Goal: Information Seeking & Learning: Learn about a topic

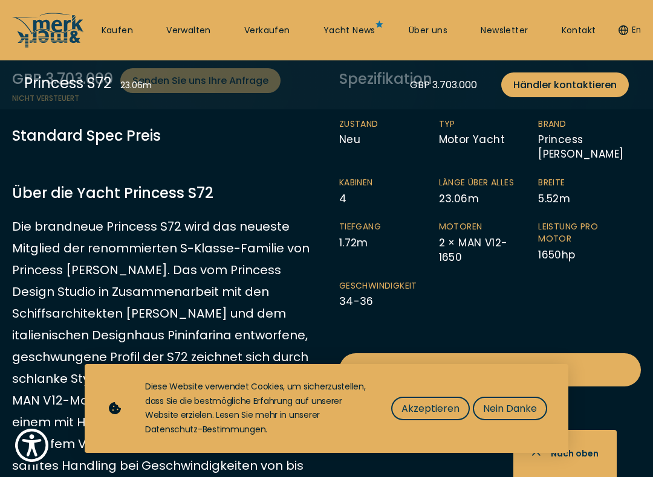
scroll to position [574, 0]
click at [506, 411] on span "Nein Danke" at bounding box center [510, 408] width 54 height 15
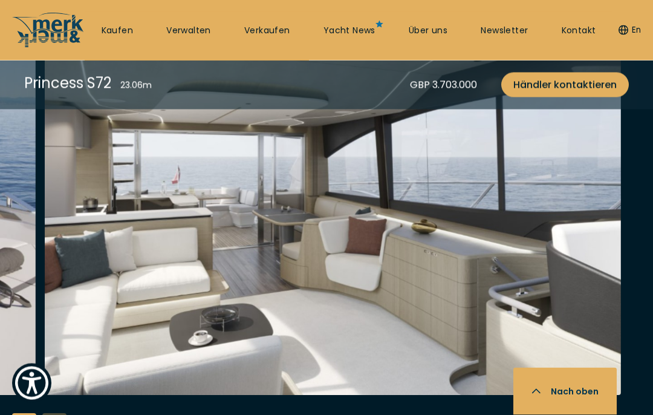
scroll to position [1460, 0]
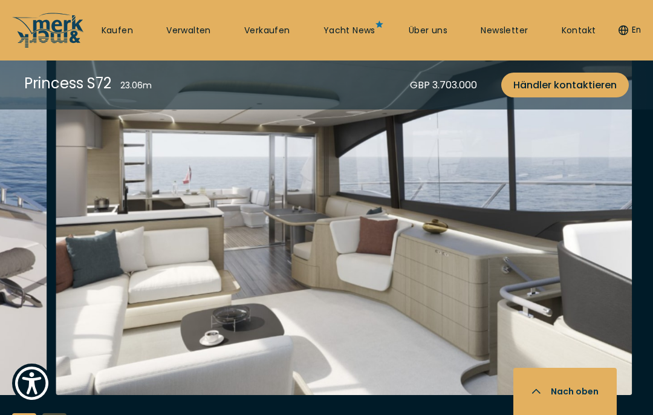
click at [172, 270] on img "button" at bounding box center [344, 201] width 576 height 387
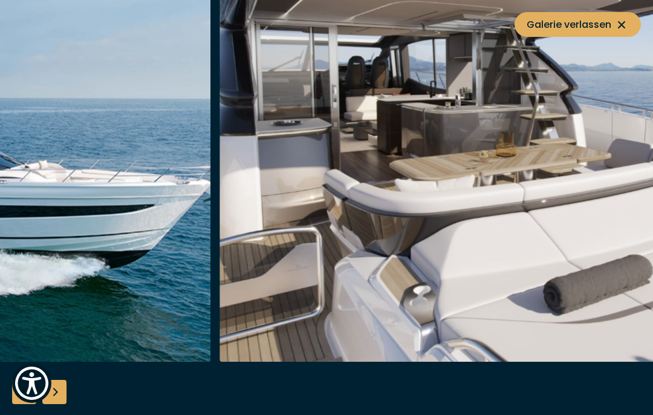
scroll to position [1098, 0]
click at [611, 25] on span "Galerie verlassen" at bounding box center [577, 24] width 102 height 15
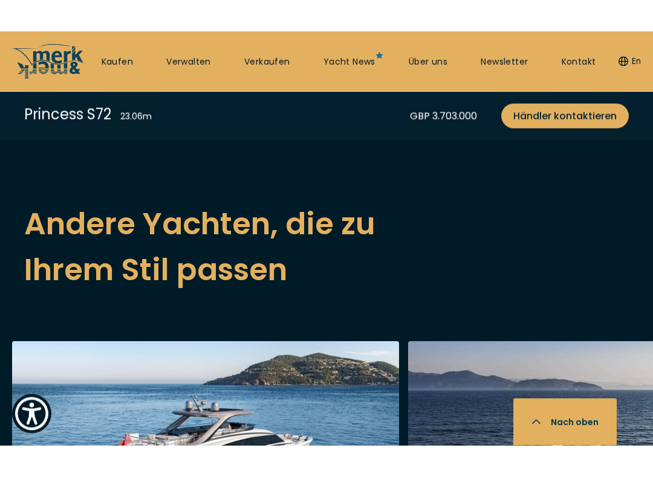
scroll to position [3269, 0]
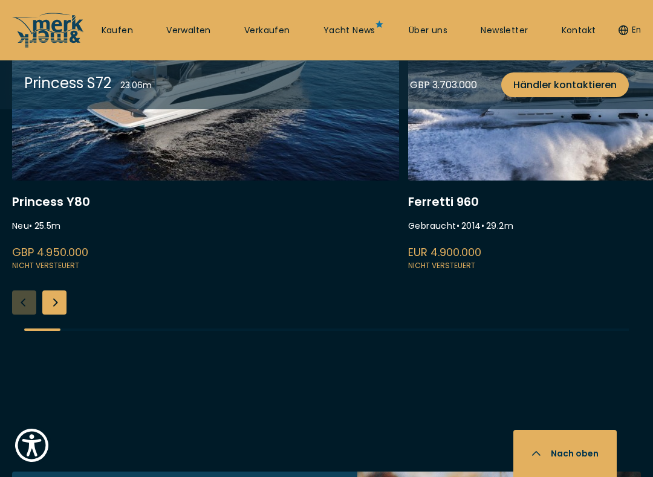
click at [41, 199] on link at bounding box center [205, 112] width 387 height 322
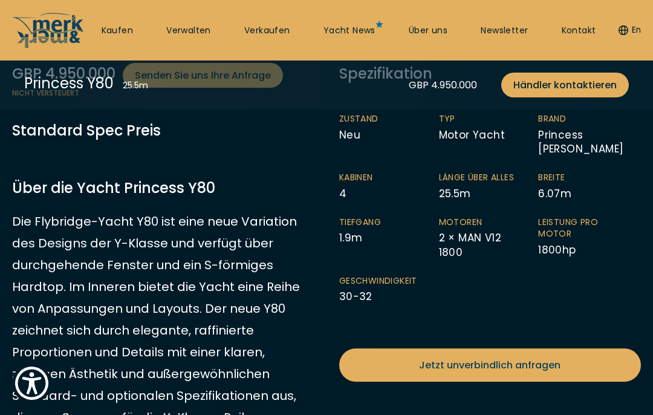
scroll to position [348, 0]
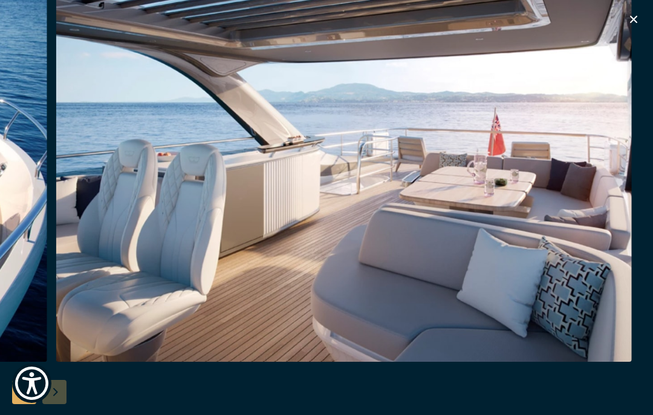
click at [649, 11] on div at bounding box center [326, 207] width 653 height 465
click at [634, 22] on icon "button" at bounding box center [633, 19] width 15 height 15
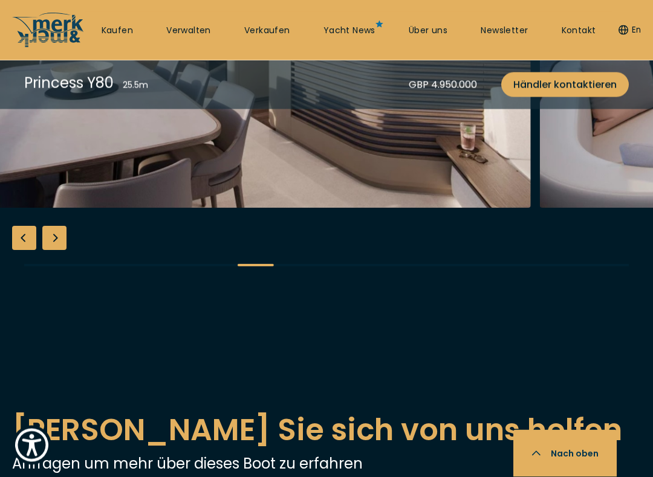
scroll to position [2120, 0]
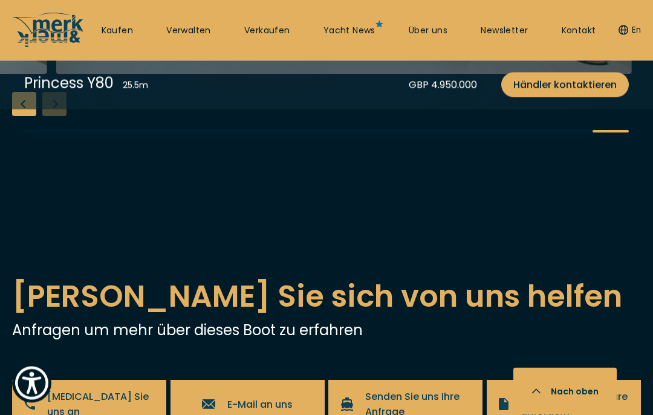
click at [14, 117] on div "Previous slide" at bounding box center [24, 104] width 24 height 24
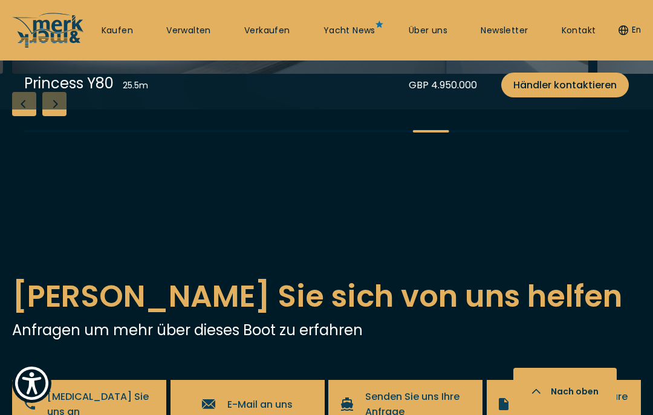
click at [13, 116] on div "Previous slide" at bounding box center [24, 104] width 24 height 24
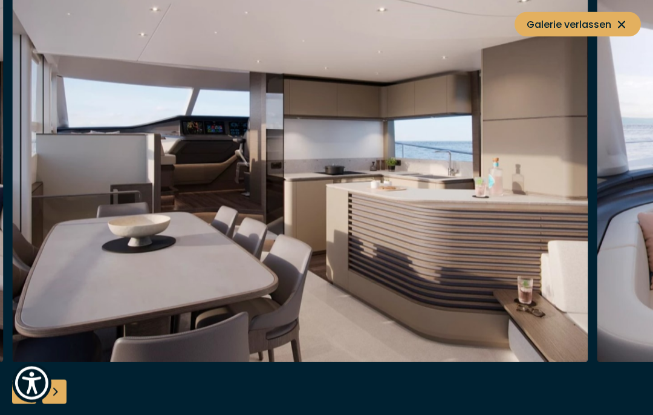
scroll to position [2168, 0]
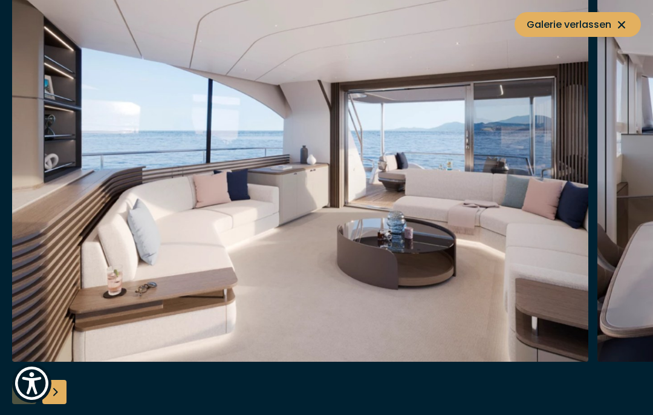
click at [62, 391] on div "Next slide" at bounding box center [54, 392] width 24 height 24
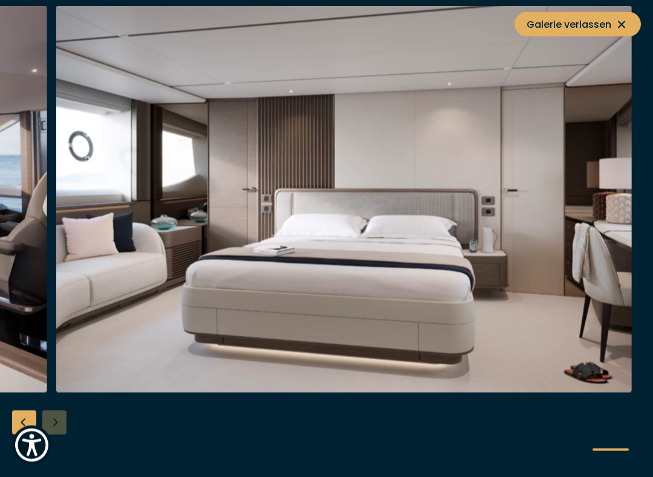
scroll to position [2859, 0]
click at [615, 25] on icon at bounding box center [621, 25] width 15 height 15
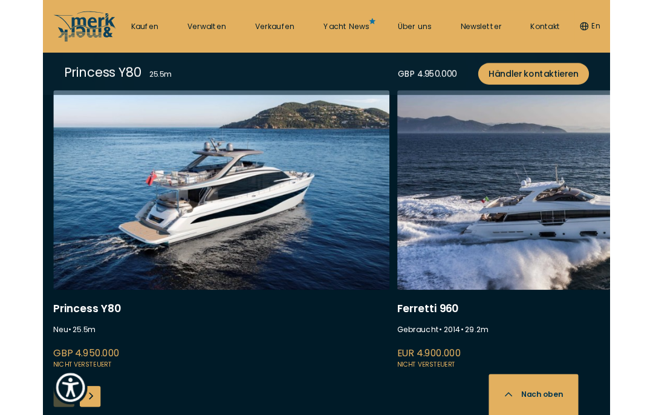
scroll to position [2831, 0]
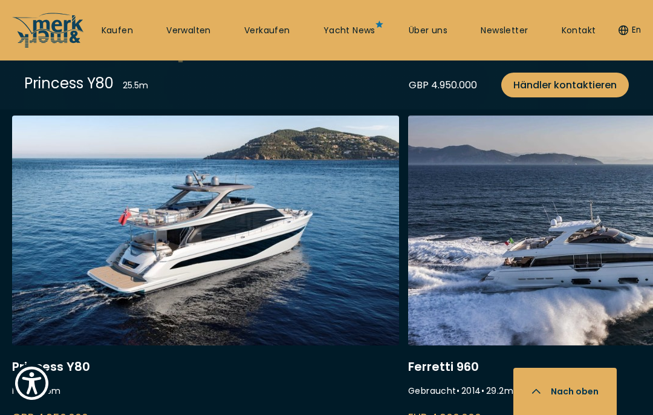
click at [31, 83] on div "Princess Y80" at bounding box center [68, 83] width 89 height 21
